Goal: Information Seeking & Learning: Understand process/instructions

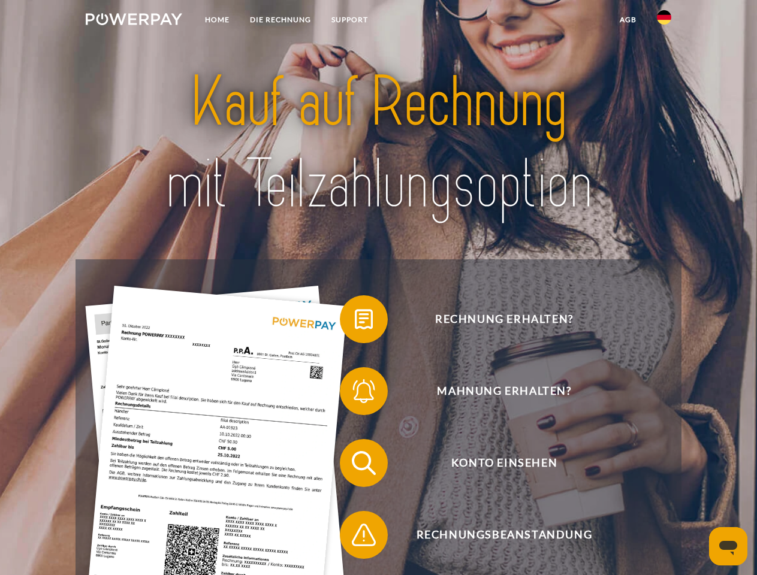
click at [134, 21] on img at bounding box center [134, 19] width 96 height 12
click at [664, 21] on img at bounding box center [664, 17] width 14 height 14
click at [627, 20] on link "agb" at bounding box center [627, 20] width 37 height 22
click at [355, 322] on span at bounding box center [346, 319] width 60 height 60
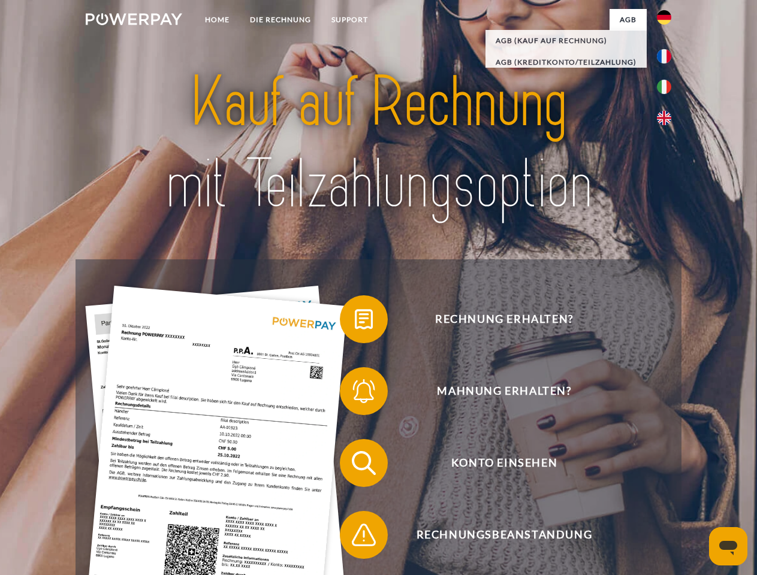
click at [355, 394] on span at bounding box center [346, 391] width 60 height 60
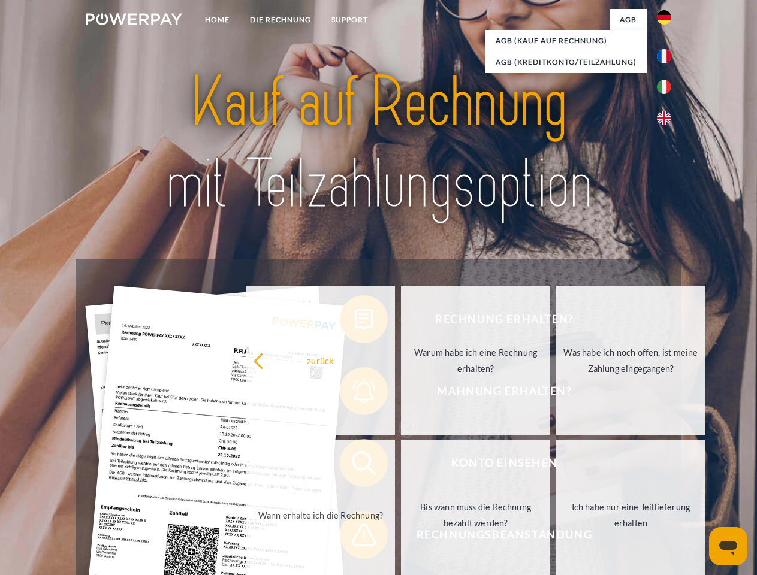
click at [401, 465] on link "Bis wann muss die Rechnung bezahlt werden?" at bounding box center [475, 515] width 149 height 150
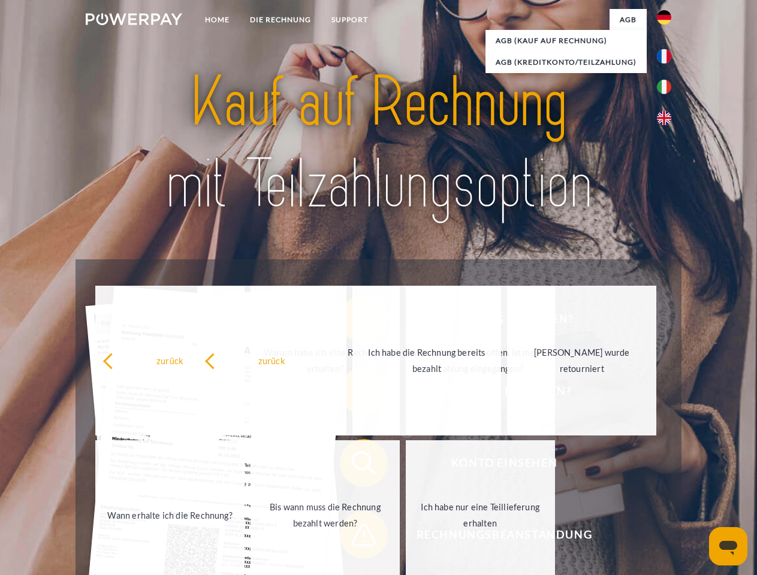
click at [355, 537] on span at bounding box center [346, 535] width 60 height 60
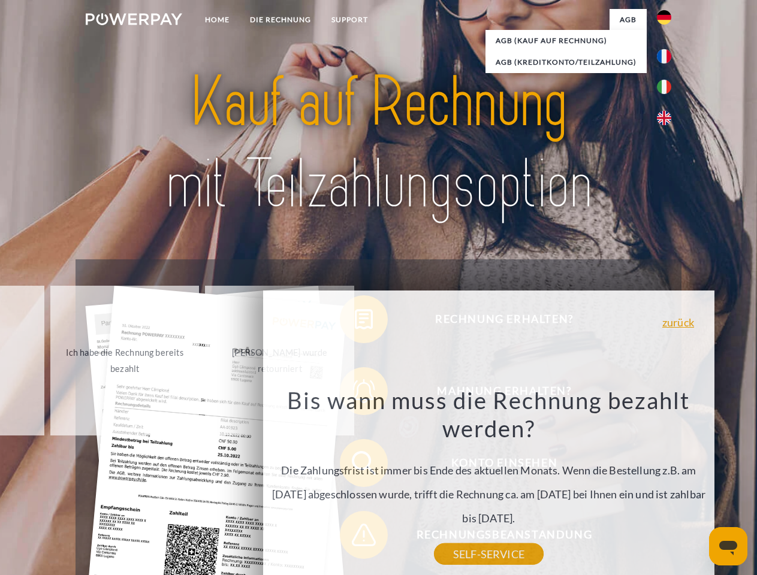
click at [728, 546] on icon "Messaging-Fenster öffnen" at bounding box center [728, 548] width 18 height 14
